Goal: Obtain resource: Download file/media

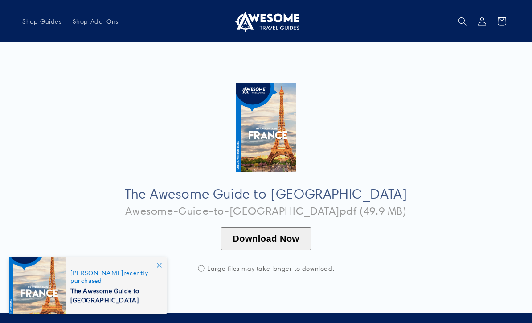
click at [264, 232] on button "Download Now" at bounding box center [266, 238] width 90 height 23
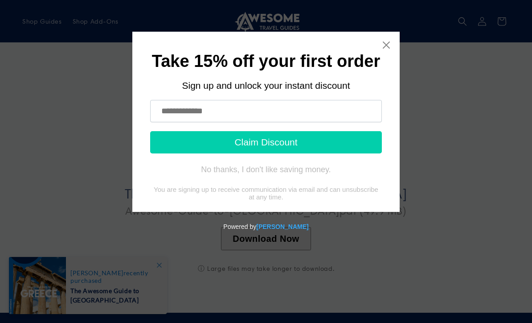
click at [224, 171] on div "No thanks, I don't like saving money." at bounding box center [266, 169] width 130 height 9
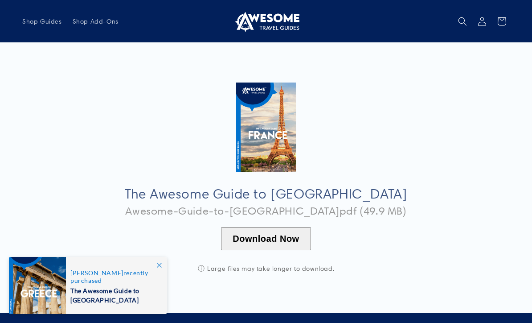
click at [261, 234] on button "Download Now" at bounding box center [266, 238] width 90 height 23
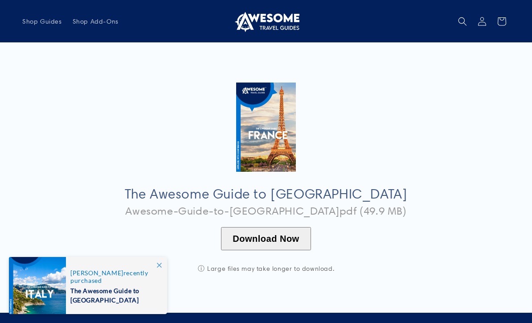
click at [389, 26] on link "Log in" at bounding box center [482, 22] width 20 height 20
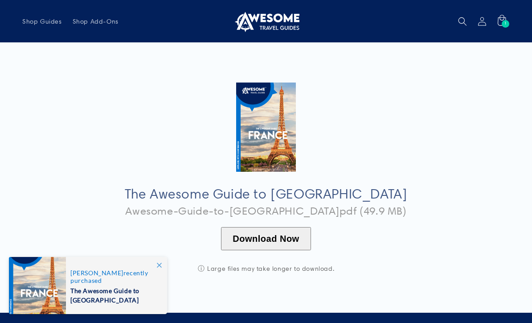
click at [262, 233] on button "Download Now" at bounding box center [266, 238] width 90 height 23
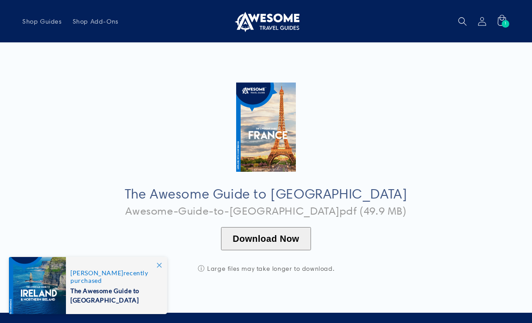
click at [159, 268] on span at bounding box center [159, 265] width 16 height 16
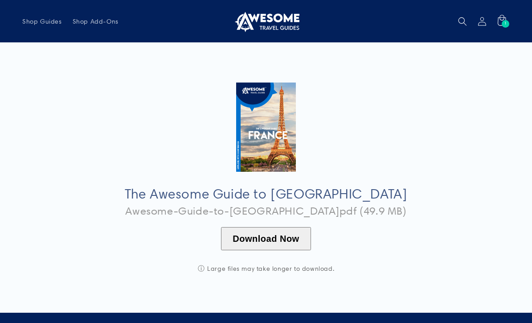
click at [507, 25] on div "1 1 item" at bounding box center [506, 24] width 8 height 8
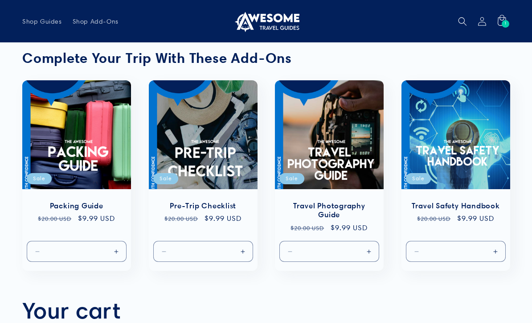
click at [416, 31] on header "Shop Guides Shop Add-Ons Account Facebook Instagram YouTube Shop Guides Shop Ad…" at bounding box center [266, 21] width 532 height 42
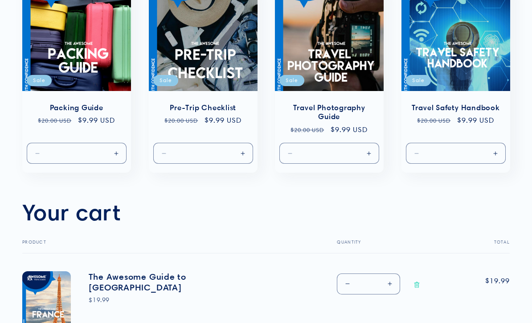
scroll to position [114, 0]
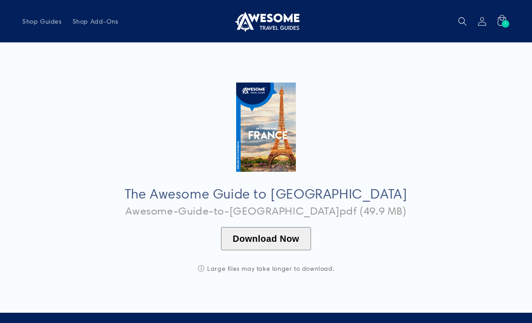
click at [280, 237] on button "Download Now" at bounding box center [266, 238] width 90 height 23
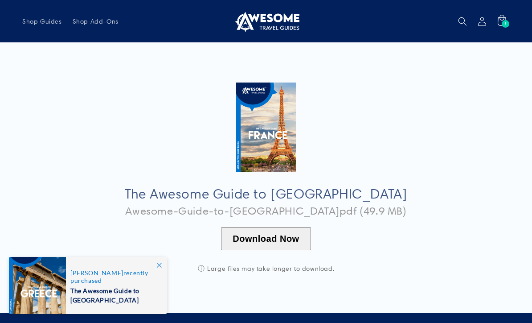
click at [156, 268] on span at bounding box center [159, 265] width 16 height 16
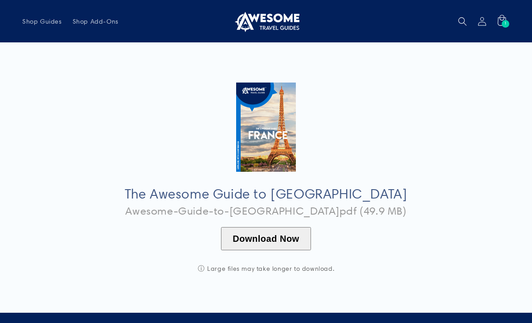
click at [266, 232] on button "Download Now" at bounding box center [266, 238] width 90 height 23
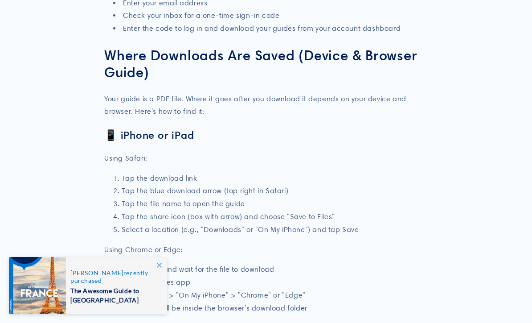
scroll to position [393, 0]
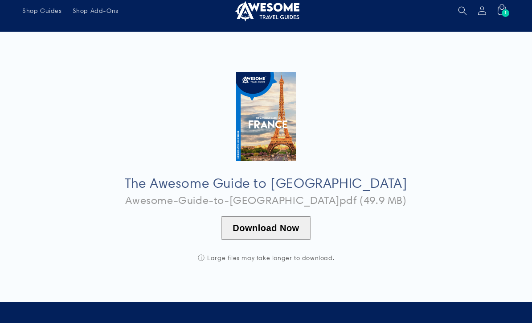
scroll to position [10, 0]
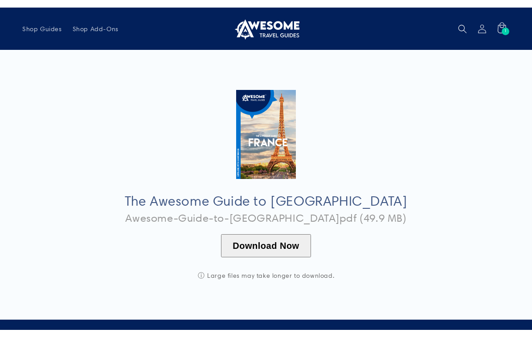
scroll to position [11, 0]
